Goal: Information Seeking & Learning: Check status

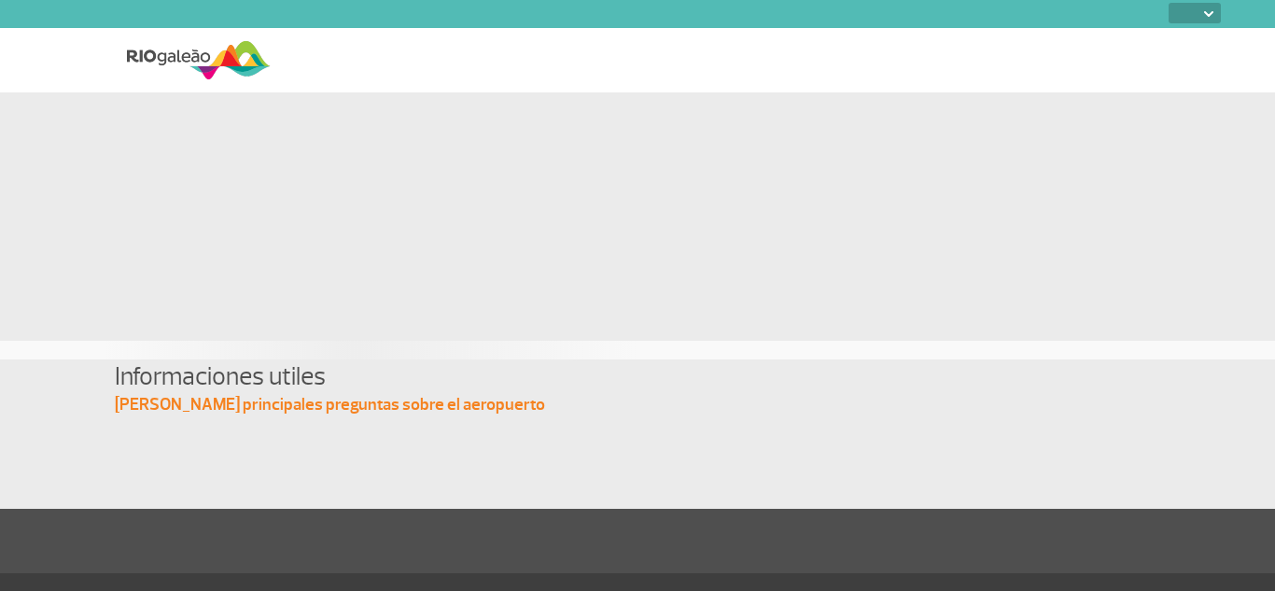
select select
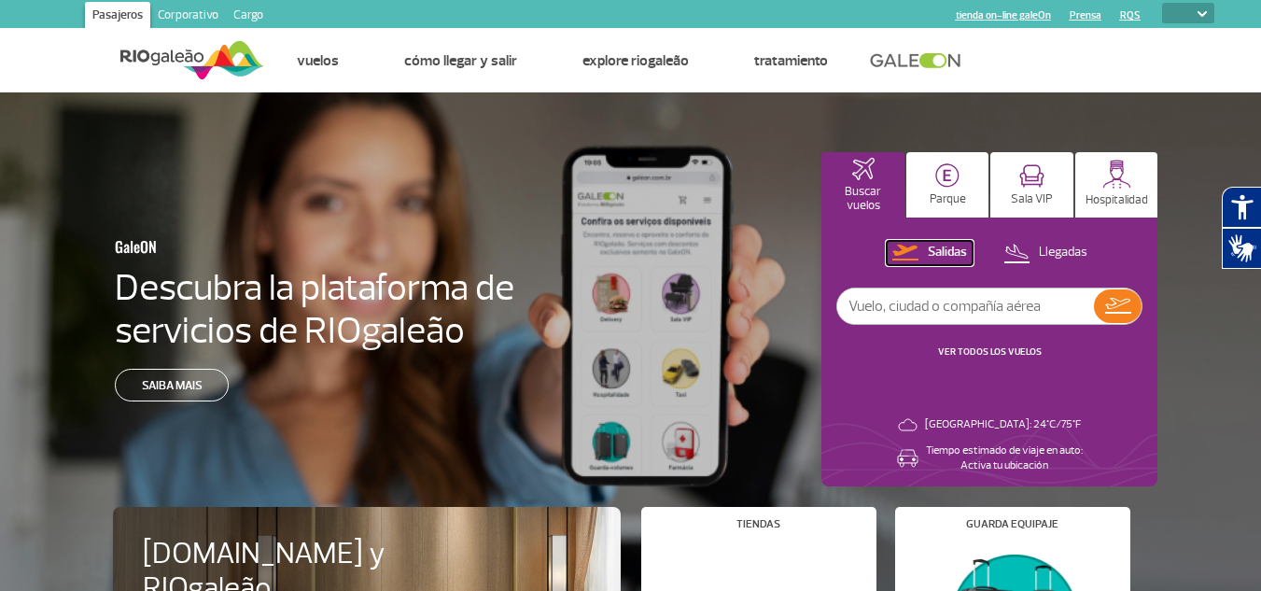
click at [941, 249] on p "Salidas" at bounding box center [947, 253] width 39 height 18
click at [914, 254] on img at bounding box center [906, 253] width 26 height 16
click at [914, 316] on input "text" at bounding box center [965, 305] width 257 height 35
type input "LA8022"
click at [1119, 310] on img at bounding box center [1118, 306] width 26 height 16
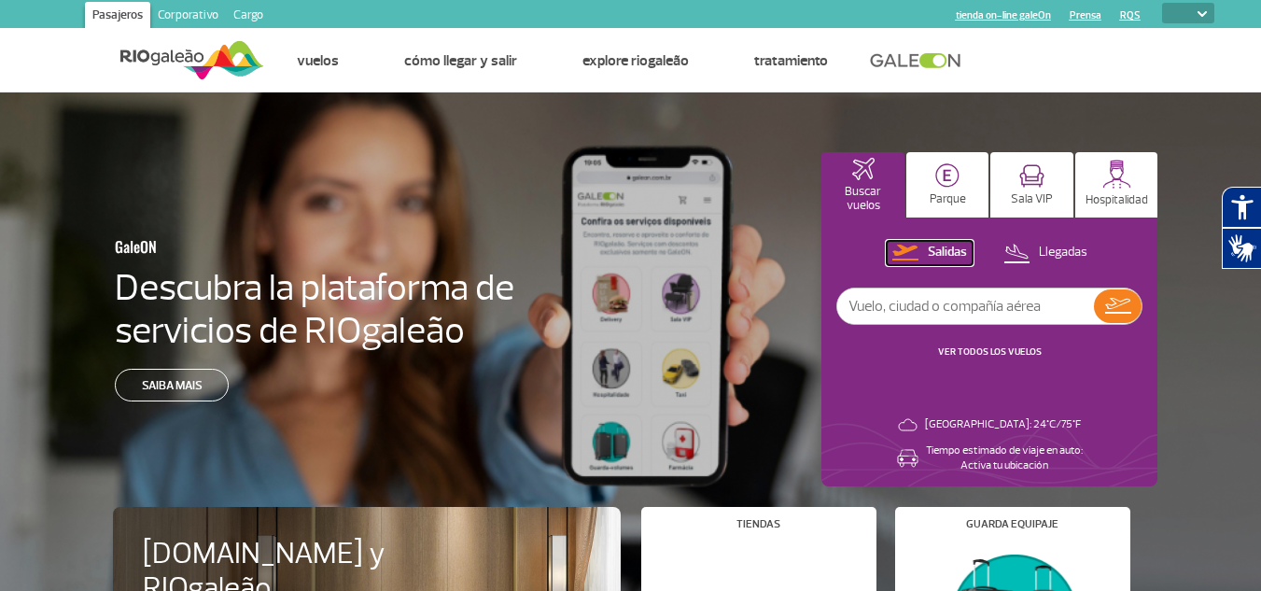
click at [923, 253] on button "Salidas" at bounding box center [930, 253] width 86 height 24
click at [973, 316] on input "text" at bounding box center [965, 305] width 257 height 35
type input "LATAM"
click at [1101, 310] on button at bounding box center [1118, 306] width 48 height 34
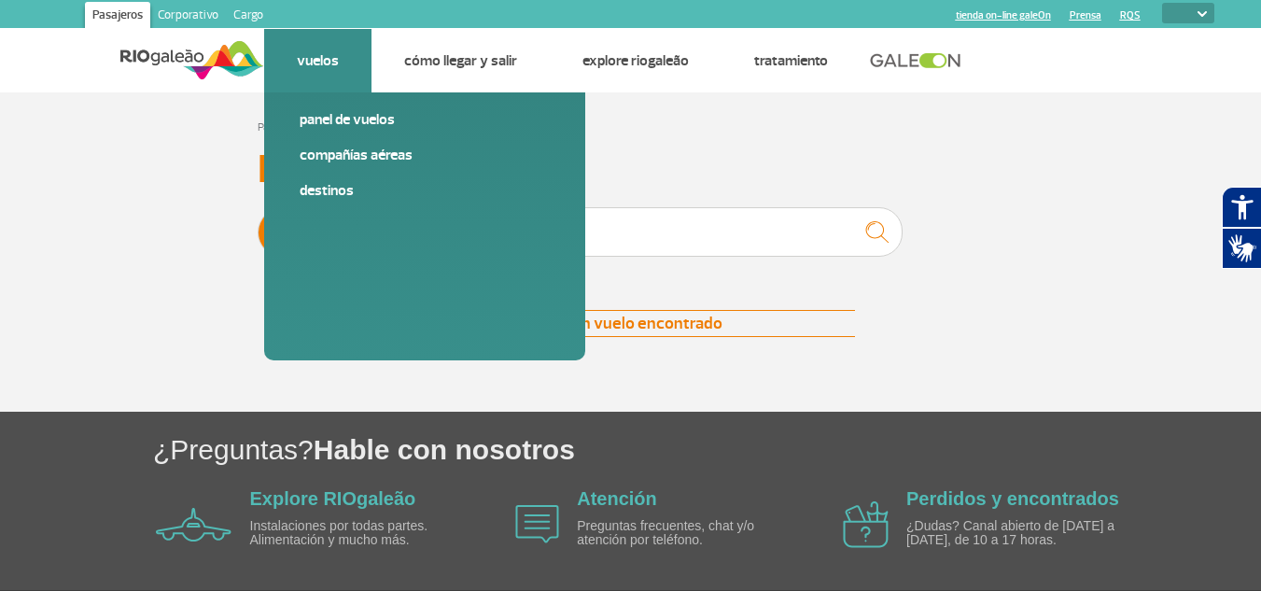
click at [321, 73] on li "Vuelos Panel de vuelos Compañías aéreas Destinos" at bounding box center [317, 60] width 107 height 63
click at [320, 162] on link "Compañías aéreas" at bounding box center [425, 155] width 250 height 21
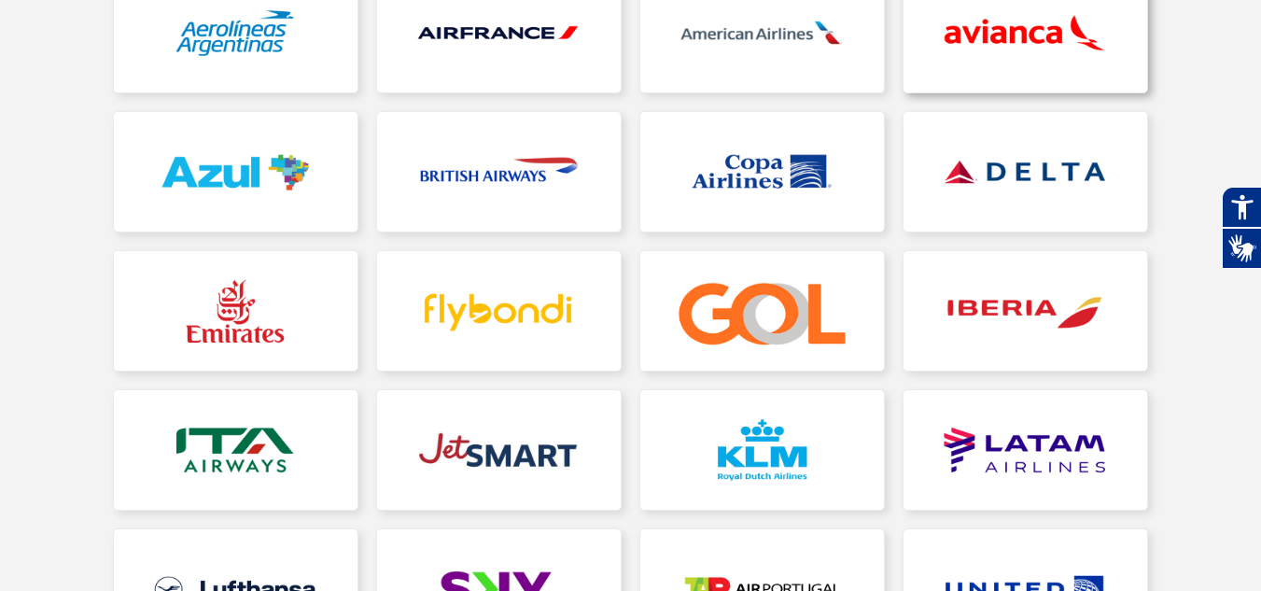
scroll to position [373, 0]
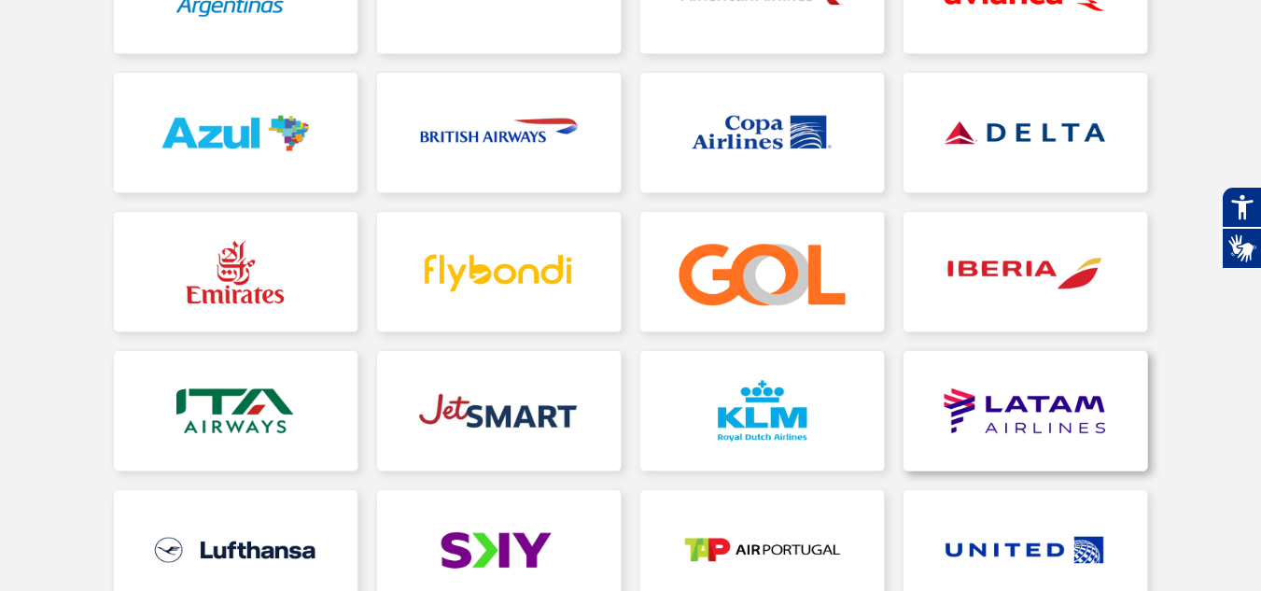
click at [1000, 394] on link at bounding box center [1026, 411] width 244 height 120
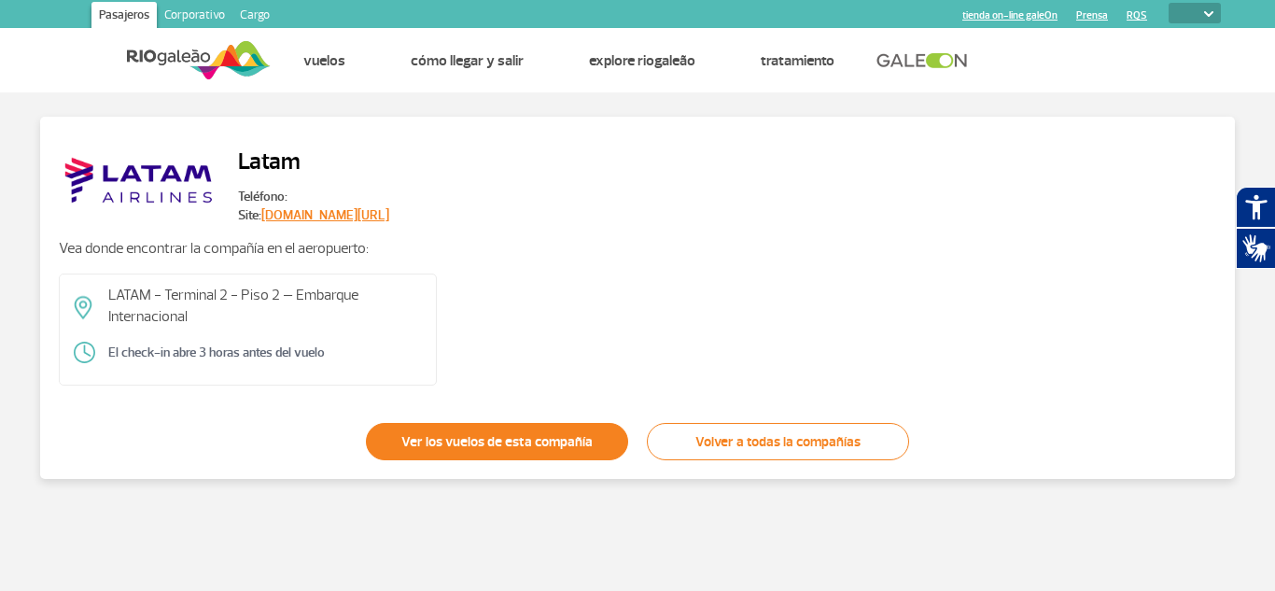
click at [513, 439] on link "Ver los vuelos de esta compañía" at bounding box center [497, 441] width 262 height 37
